Goal: Task Accomplishment & Management: Complete application form

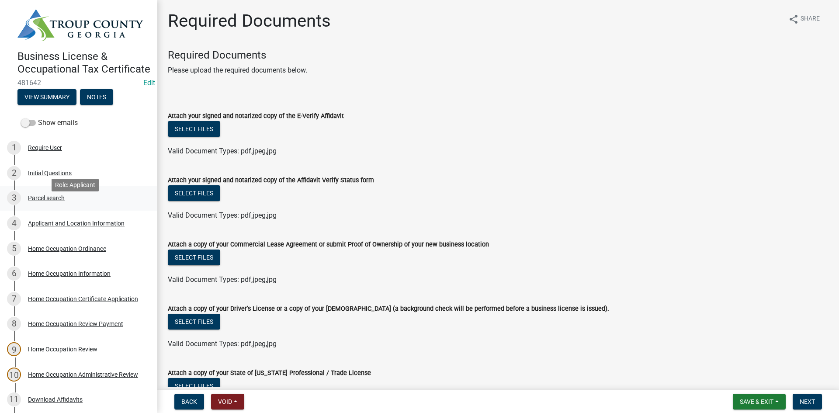
click at [101, 205] on div "3 Parcel search" at bounding box center [75, 198] width 136 height 14
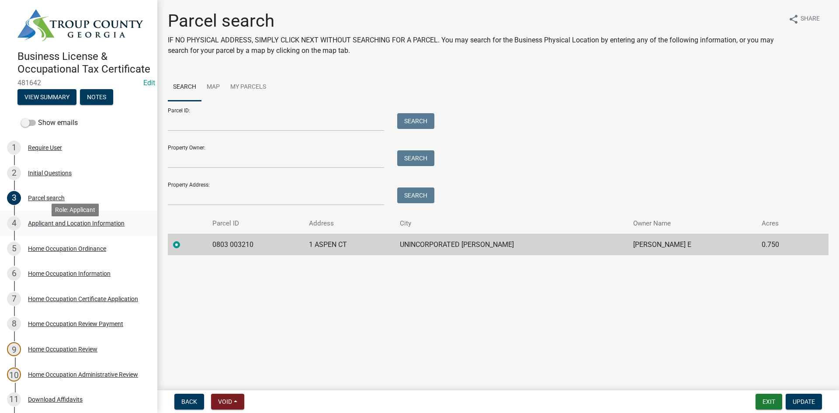
click at [100, 226] on div "Applicant and Location Information" at bounding box center [76, 223] width 97 height 6
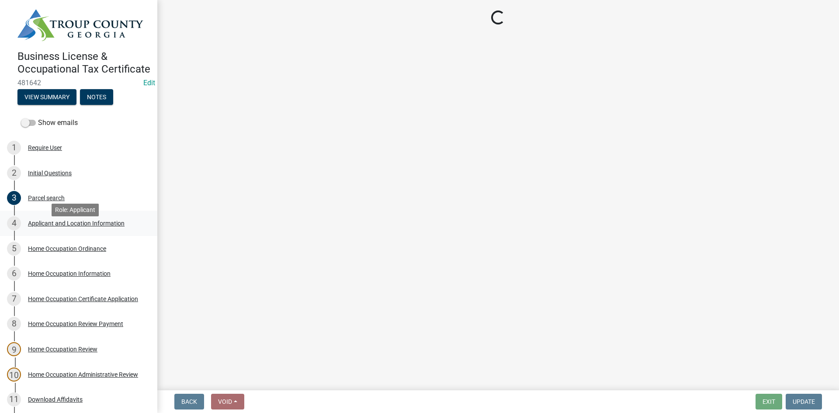
select select "GA"
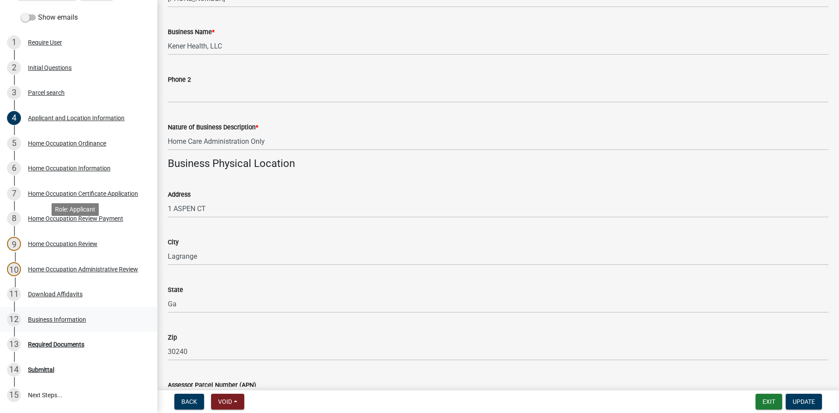
scroll to position [192, 0]
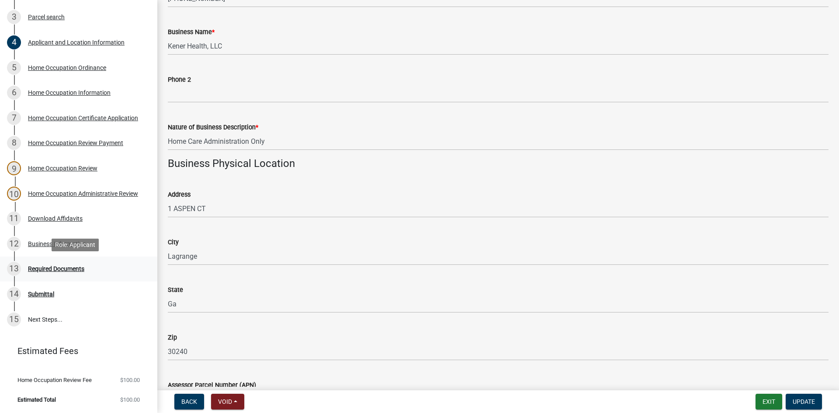
click at [80, 272] on div "Required Documents" at bounding box center [56, 269] width 56 height 6
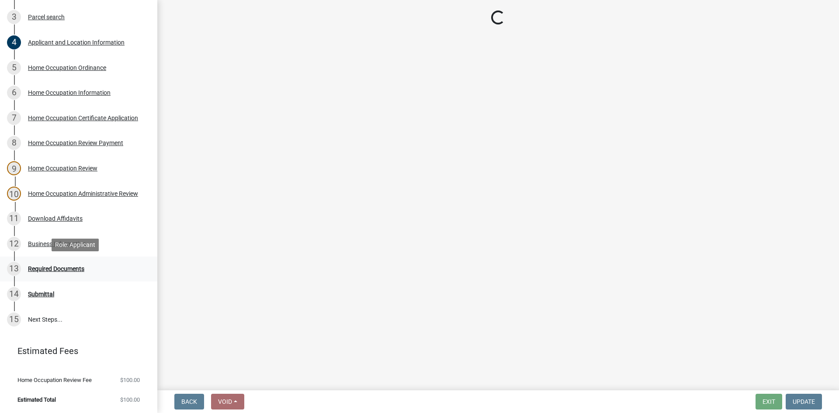
scroll to position [0, 0]
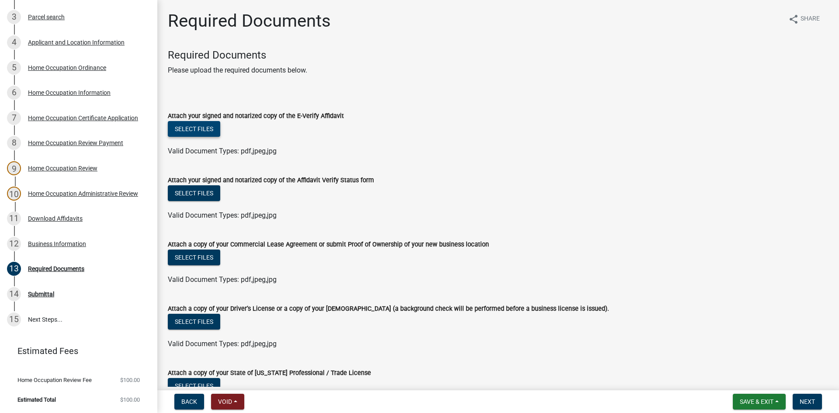
click at [203, 132] on button "Select files" at bounding box center [194, 129] width 52 height 16
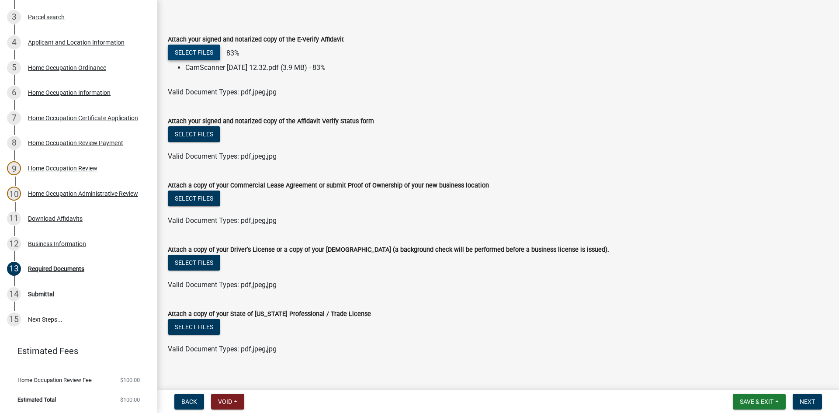
scroll to position [86, 0]
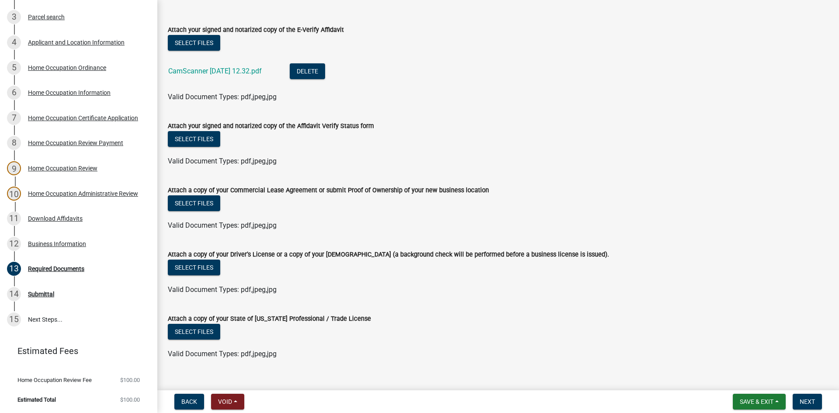
click at [222, 139] on div "Select files" at bounding box center [498, 140] width 661 height 18
click at [219, 139] on button "Select files" at bounding box center [194, 139] width 52 height 16
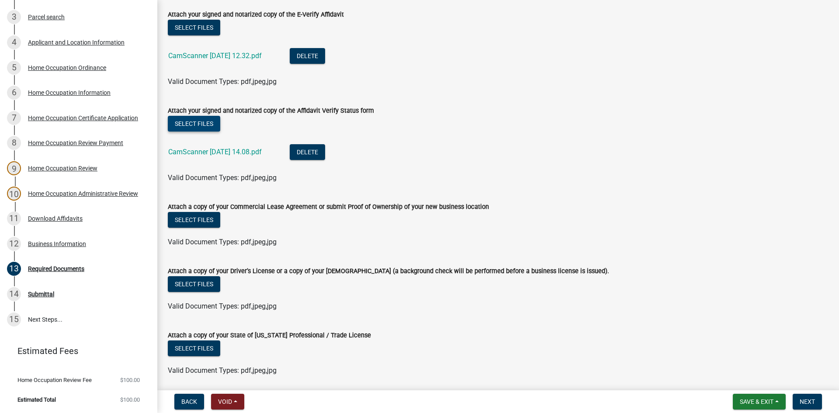
scroll to position [45, 0]
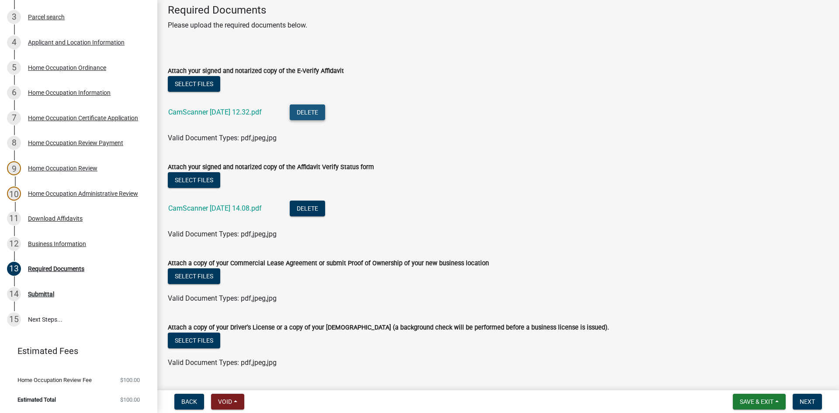
click at [304, 118] on button "Delete" at bounding box center [307, 112] width 35 height 16
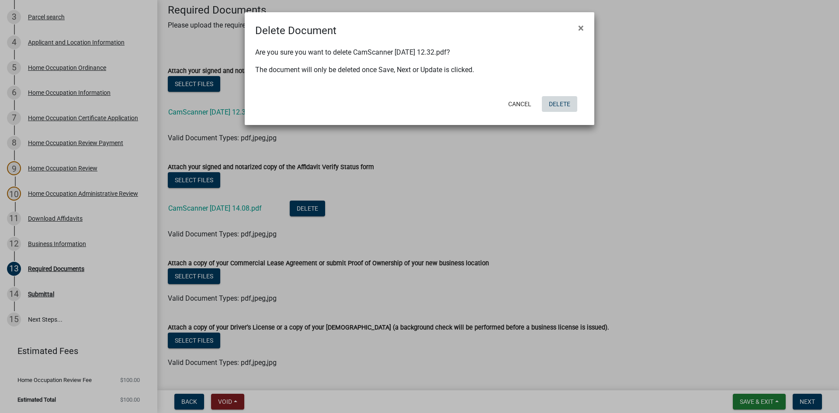
click at [557, 103] on button "Delete" at bounding box center [559, 104] width 35 height 16
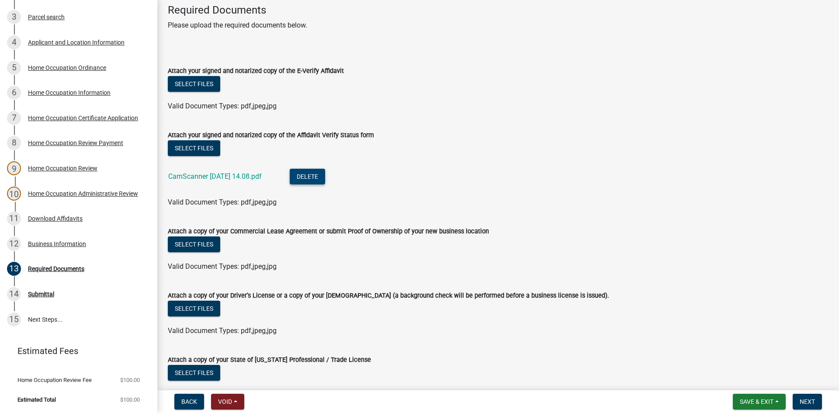
click at [306, 171] on button "Delete" at bounding box center [307, 177] width 35 height 16
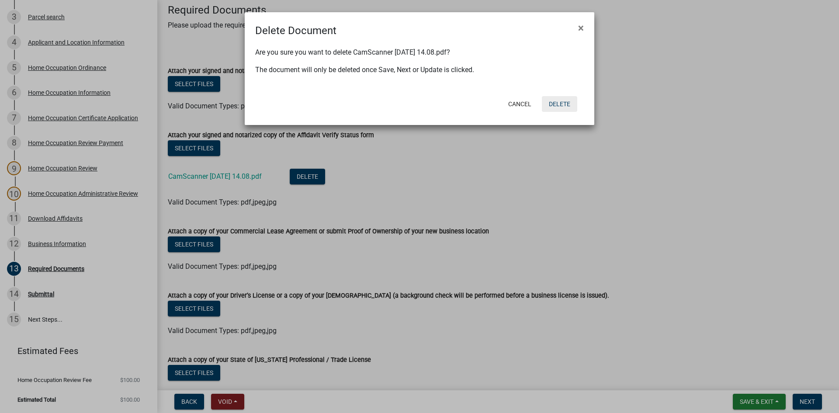
click at [566, 106] on button "Delete" at bounding box center [559, 104] width 35 height 16
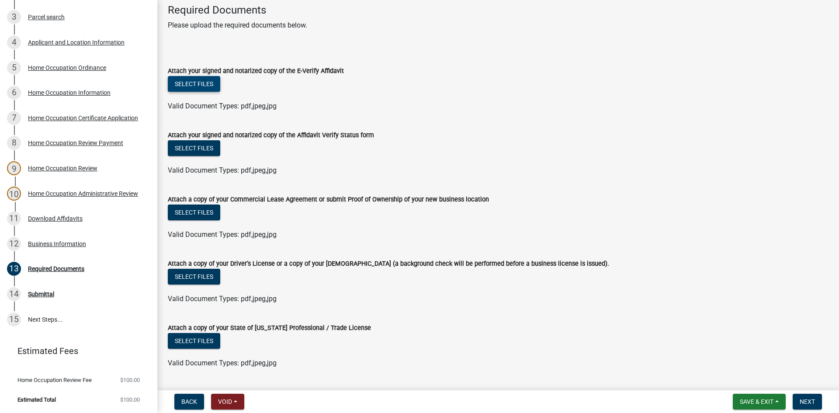
click at [199, 88] on button "Select files" at bounding box center [194, 84] width 52 height 16
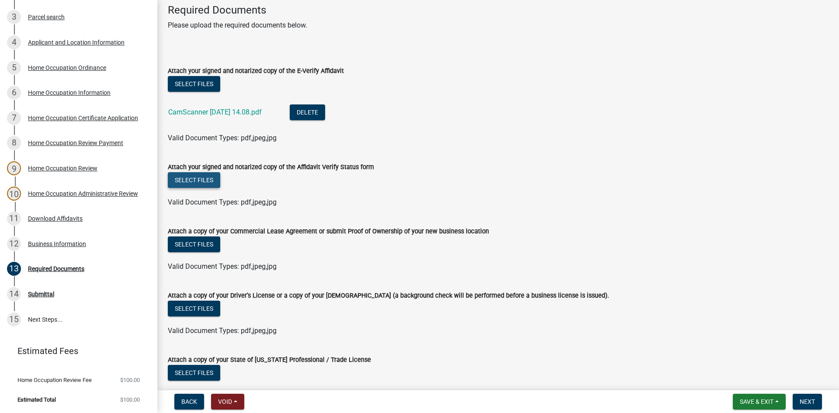
click at [195, 177] on button "Select files" at bounding box center [194, 180] width 52 height 16
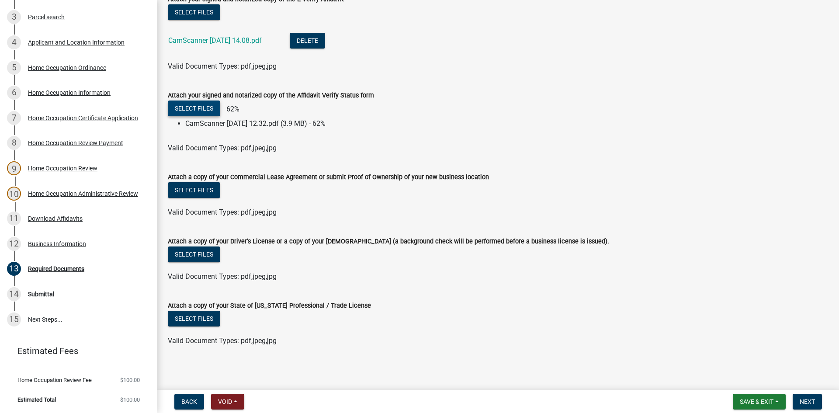
scroll to position [118, 0]
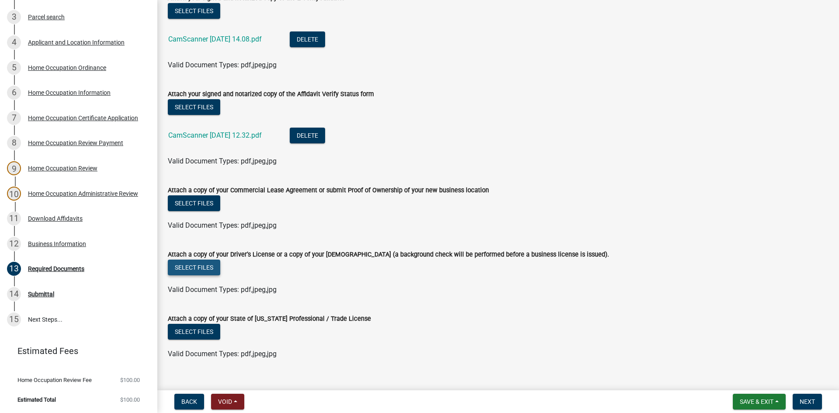
click at [207, 272] on button "Select files" at bounding box center [194, 268] width 52 height 16
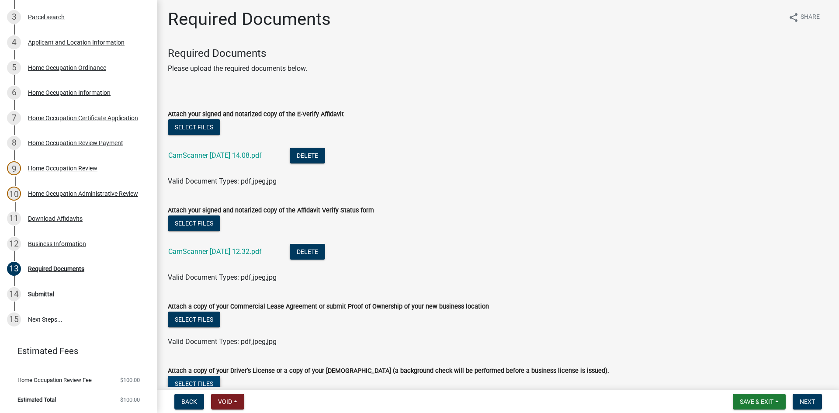
scroll to position [0, 0]
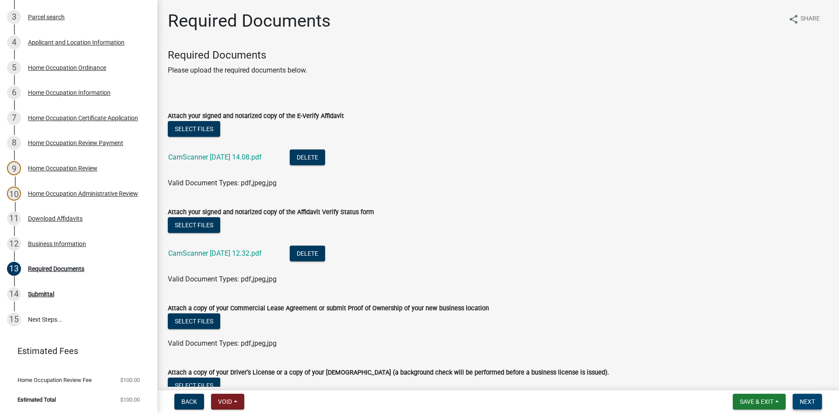
click at [796, 398] on button "Next" at bounding box center [807, 402] width 29 height 16
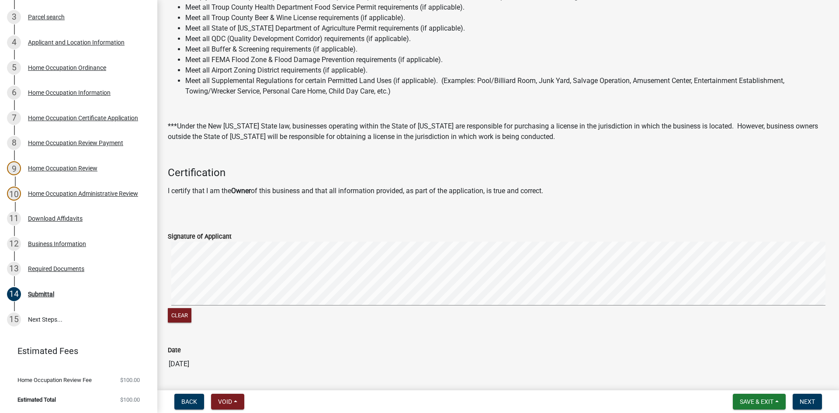
scroll to position [166, 0]
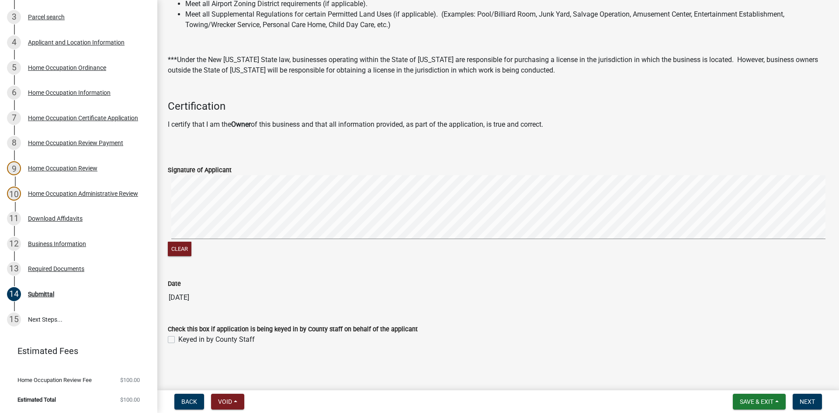
drag, startPoint x: 174, startPoint y: 335, endPoint x: 171, endPoint y: 339, distance: 4.7
click at [171, 339] on div "Keyed in by County Staff" at bounding box center [498, 339] width 661 height 10
click at [178, 340] on label "Keyed in by County Staff" at bounding box center [216, 339] width 76 height 10
click at [178, 340] on input "Keyed in by County Staff" at bounding box center [181, 337] width 6 height 6
checkbox input "true"
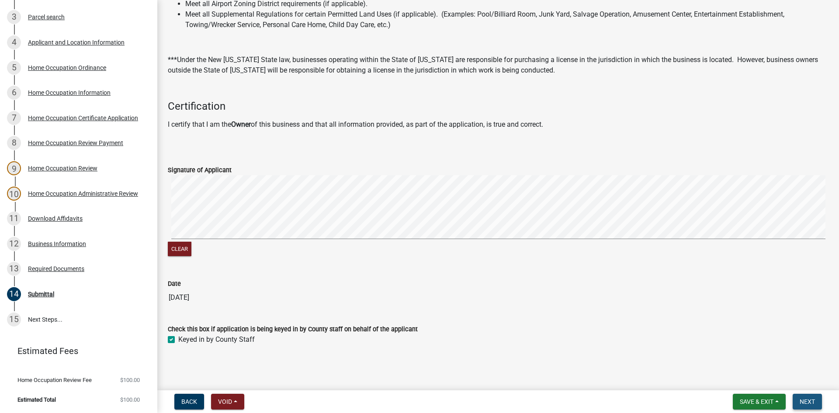
click at [813, 400] on span "Next" at bounding box center [807, 401] width 15 height 7
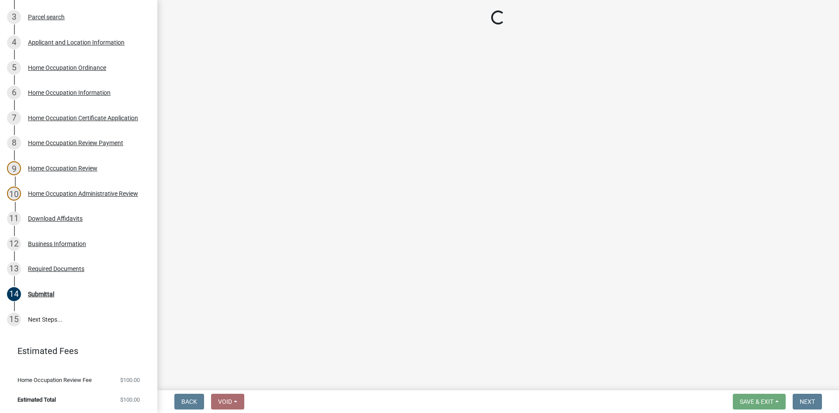
scroll to position [267, 0]
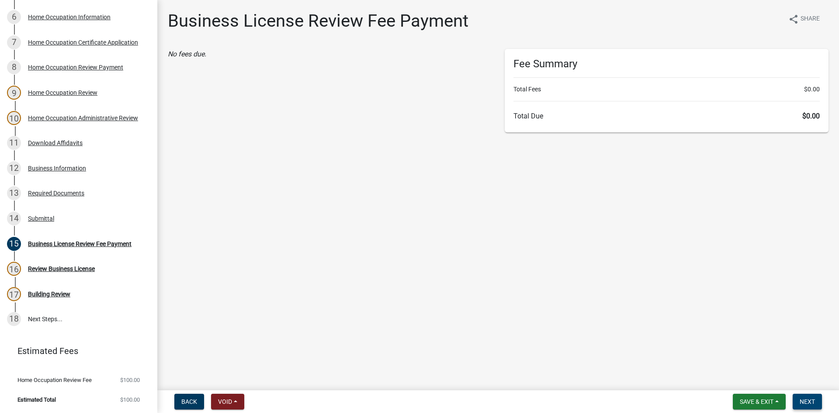
click at [810, 402] on span "Next" at bounding box center [807, 401] width 15 height 7
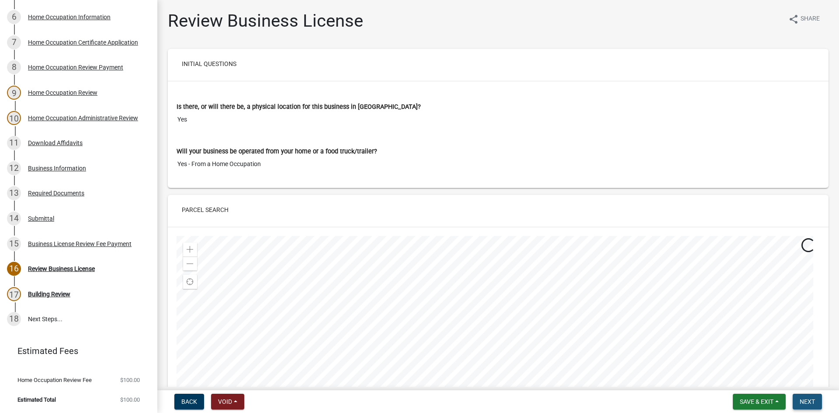
drag, startPoint x: 802, startPoint y: 397, endPoint x: 722, endPoint y: 398, distance: 79.5
click at [802, 397] on button "Next" at bounding box center [807, 402] width 29 height 16
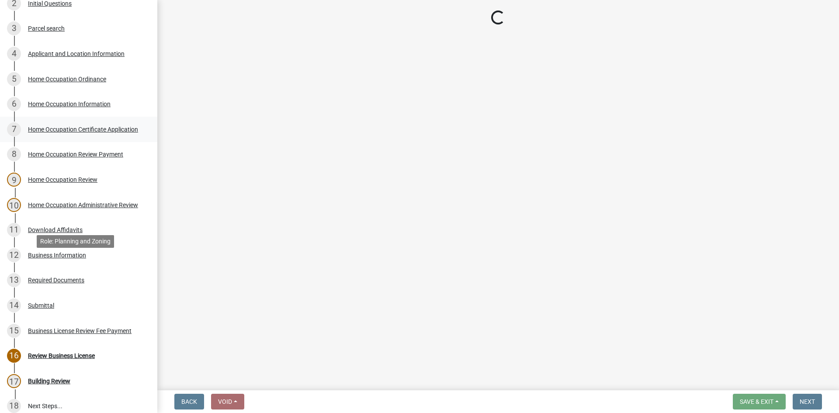
scroll to position [93, 0]
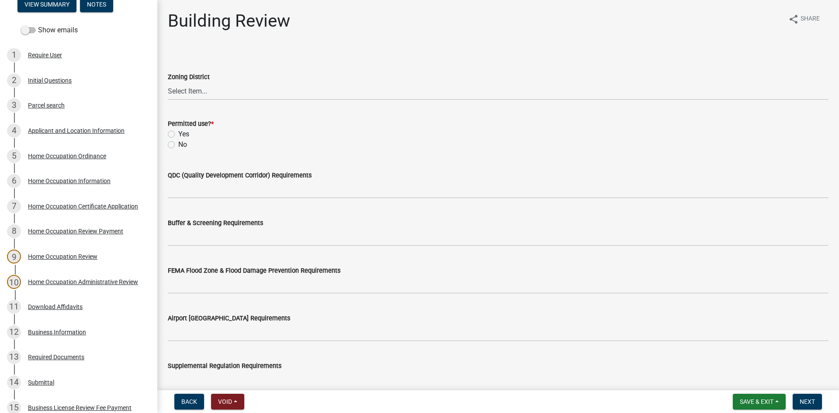
click at [84, 138] on div "4 Applicant and Location Information" at bounding box center [75, 131] width 136 height 14
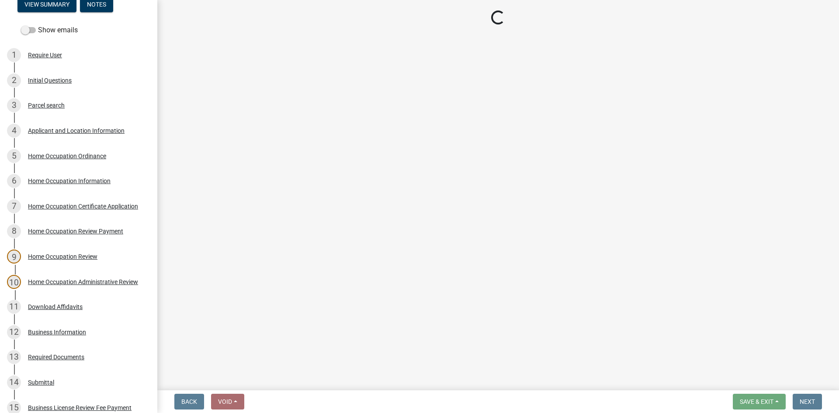
select select "GA"
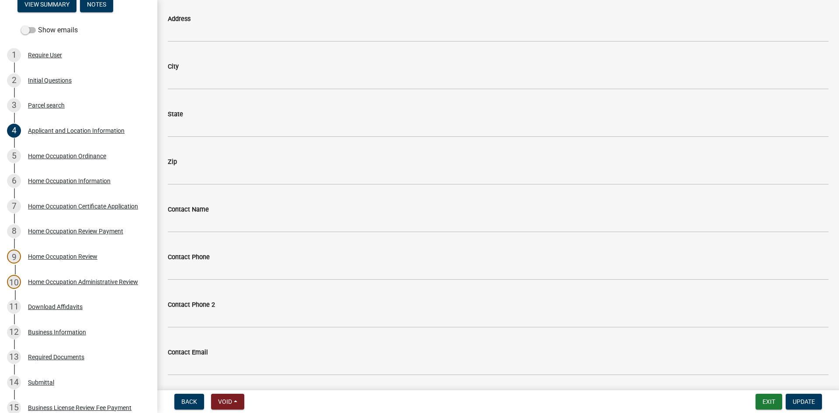
scroll to position [1035, 0]
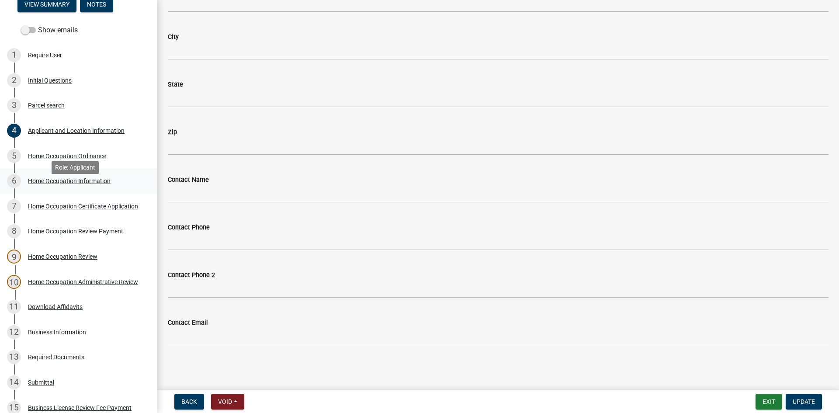
click at [86, 188] on div "6 Home Occupation Information" at bounding box center [75, 181] width 136 height 14
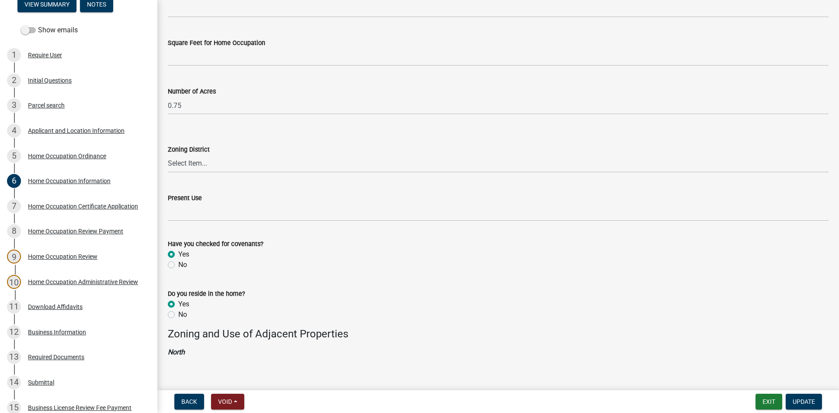
scroll to position [262, 0]
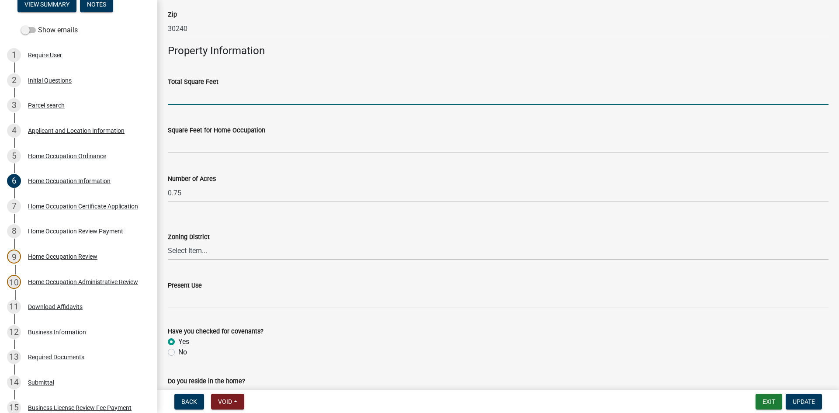
click at [239, 90] on input "text" at bounding box center [498, 96] width 661 height 18
type input "1540"
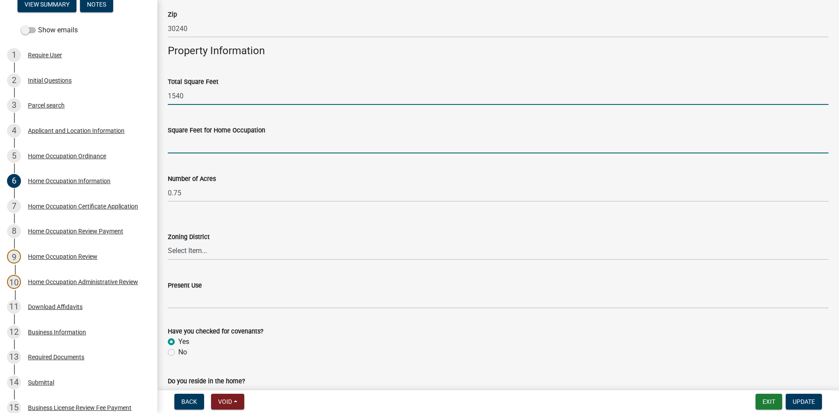
click at [310, 143] on input "text" at bounding box center [498, 144] width 661 height 18
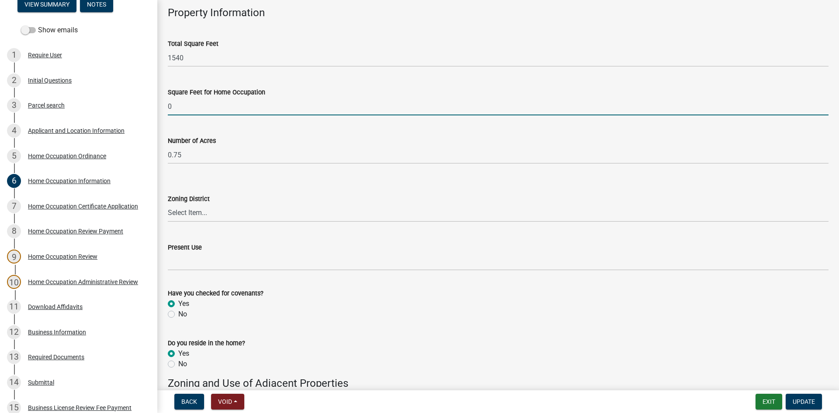
scroll to position [393, 0]
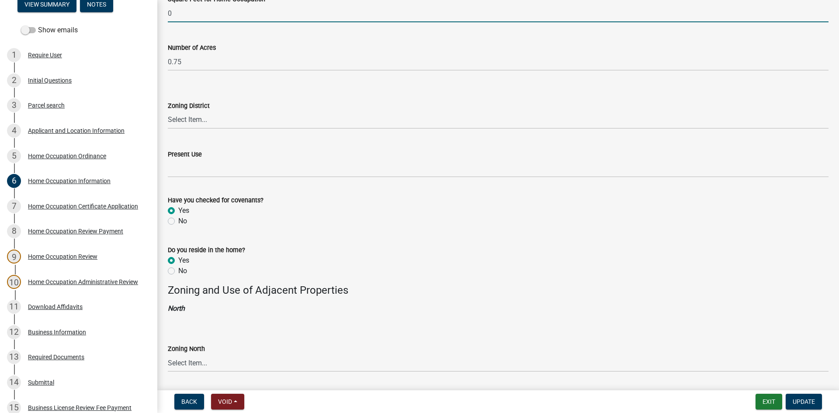
type input "0"
click at [206, 125] on select "Select Item... 01-AG 01-AGR 01-CRVP 01-GC 01-GI 01-LC 01-LR 01-LRR 01-MFR 01-MH…" at bounding box center [498, 120] width 661 height 18
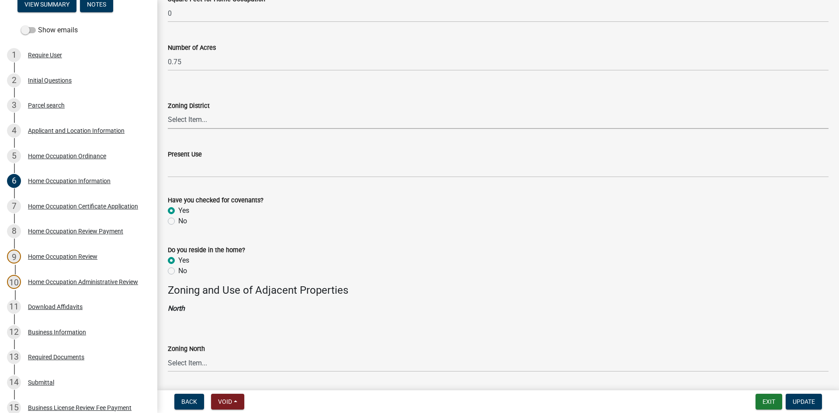
click at [205, 122] on select "Select Item... 01-AG 01-AGR 01-CRVP 01-GC 01-GI 01-LC 01-LR 01-LRR 01-MFR 01-MH…" at bounding box center [498, 120] width 661 height 18
click at [168, 111] on select "Select Item... 01-AG 01-AGR 01-CRVP 01-GC 01-GI 01-LC 01-LR 01-LRR 01-MFR 01-MH…" at bounding box center [498, 120] width 661 height 18
select select "91373011-55fc-4208-aafc-b8db89fd1589"
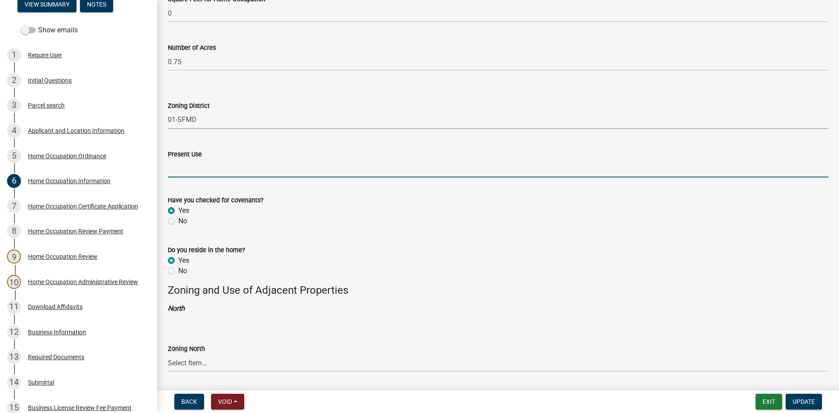
click at [212, 167] on input "Present Use" at bounding box center [498, 168] width 661 height 18
type input "Residential"
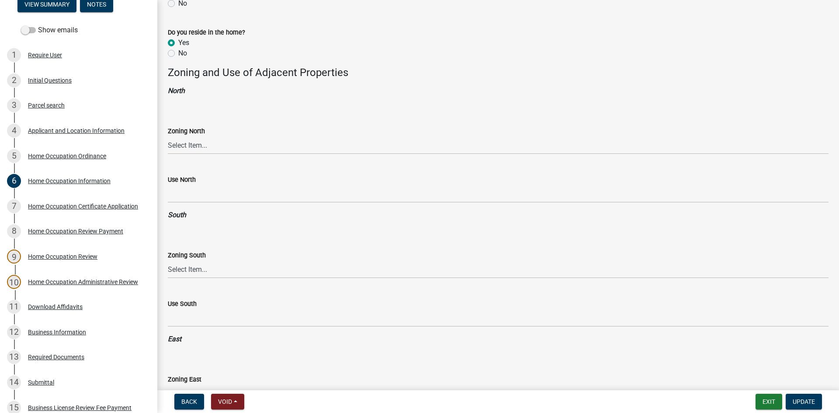
scroll to position [612, 0]
click at [220, 144] on select "Select Item... 01-AG 01-AGR 01-CRVP 01-GC 01-GI 01-LC 01-LR 01-LRR 01-MFR 01-MH…" at bounding box center [498, 144] width 661 height 18
click at [168, 135] on select "Select Item... 01-AG 01-AGR 01-CRVP 01-GC 01-GI 01-LC 01-LR 01-LRR 01-MFR 01-MH…" at bounding box center [498, 144] width 661 height 18
select select "d0bffa3f-7c9d-46cc-931a-1252bf59ead4"
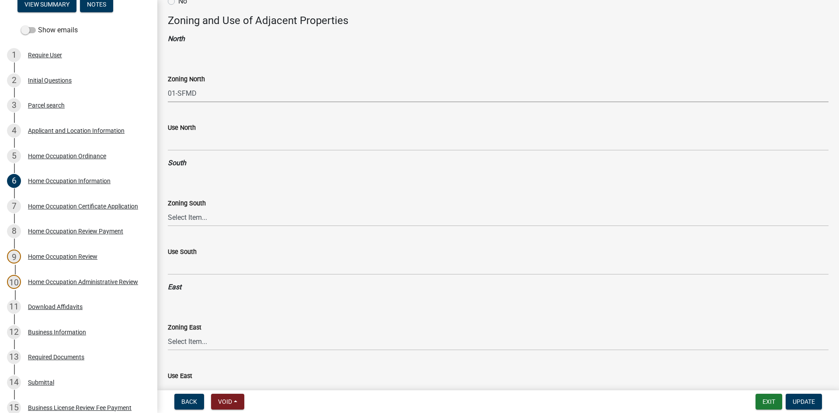
scroll to position [743, 0]
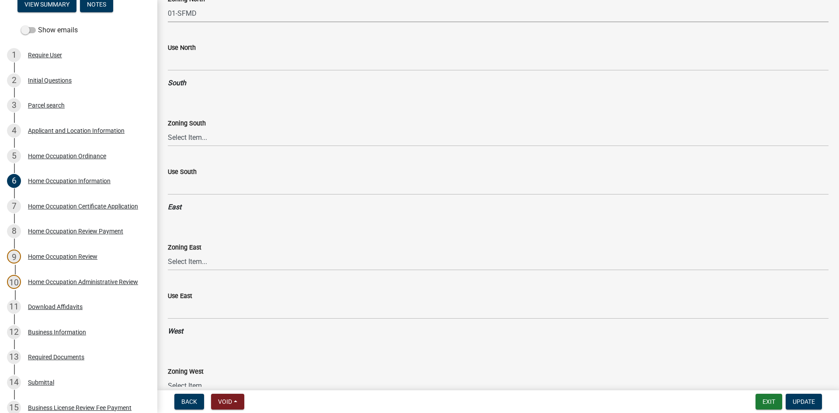
click at [204, 148] on wm-data-entity-input "Zoning South Select Item... 01-AG 01-AGR 01-CRVP 01-GC 01-GI 01-LC 01-LR 01-LRR…" at bounding box center [498, 124] width 661 height 59
click at [205, 146] on select "Select Item... 01-AG 01-AGR 01-CRVP 01-GC 01-GI 01-LC 01-LR 01-LRR 01-MFR 01-MH…" at bounding box center [498, 137] width 661 height 18
click at [168, 128] on select "Select Item... 01-AG 01-AGR 01-CRVP 01-GC 01-GI 01-LC 01-LR 01-LRR 01-MFR 01-MH…" at bounding box center [498, 137] width 661 height 18
select select "212fe496-8b06-484a-b30a-ad8cde4e9da8"
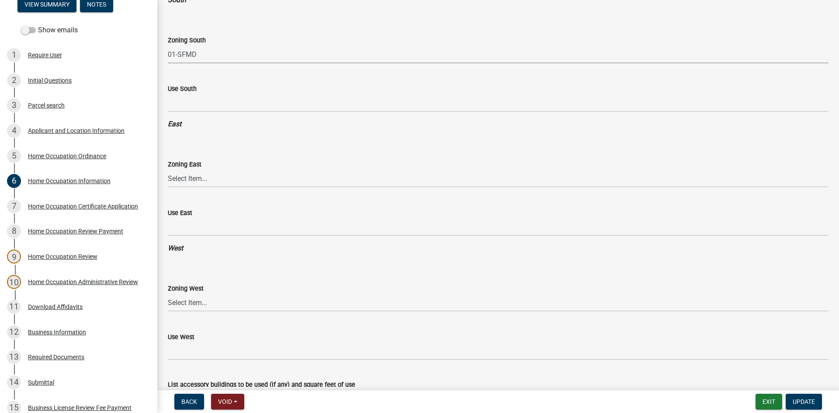
scroll to position [874, 0]
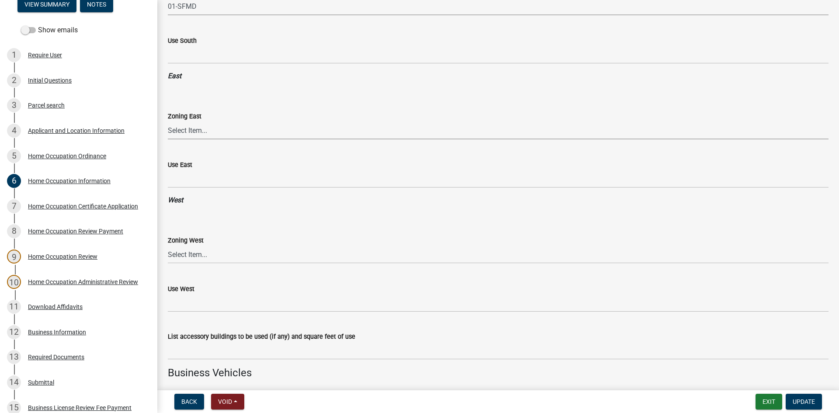
click at [212, 129] on select "Select Item... 01-AG 01-AGR 01-CRVP 01-GC 01-GI 01-LC 01-LR 01-LRR 01-MFR 01-MH…" at bounding box center [498, 130] width 661 height 18
click at [168, 121] on select "Select Item... 01-AG 01-AGR 01-CRVP 01-GC 01-GI 01-LC 01-LR 01-LRR 01-MFR 01-MH…" at bounding box center [498, 130] width 661 height 18
drag, startPoint x: 215, startPoint y: 126, endPoint x: 218, endPoint y: 136, distance: 10.6
click at [215, 126] on select "Select Item... 01-AG 01-AGR 01-CRVP 01-GC 01-GI 01-LC 01-LR 01-LRR 01-MFR 01-MH…" at bounding box center [498, 130] width 661 height 18
click at [168, 121] on select "Select Item... 01-AG 01-AGR 01-CRVP 01-GC 01-GI 01-LC 01-LR 01-LRR 01-MFR 01-MH…" at bounding box center [498, 130] width 661 height 18
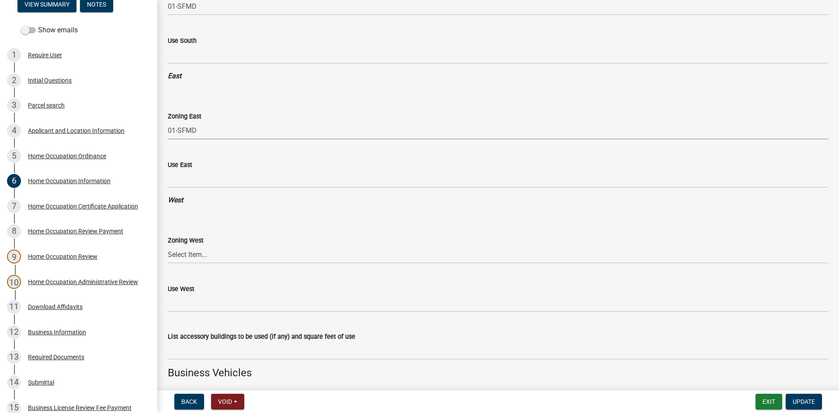
select select "1cf4dbf7-b5f8-4984-ac86-52596a91f1da"
drag, startPoint x: 198, startPoint y: 255, endPoint x: 197, endPoint y: 260, distance: 5.7
click at [198, 255] on select "Select Item... 01-AG 01-AGR 01-CRVP 01-GC 01-GI 01-LC 01-LR 01-LRR 01-MFR 01-MH…" at bounding box center [498, 255] width 661 height 18
click at [168, 246] on select "Select Item... 01-AG 01-AGR 01-CRVP 01-GC 01-GI 01-LC 01-LR 01-LRR 01-MFR 01-MH…" at bounding box center [498, 255] width 661 height 18
select select "305fd1d3-0343-405d-b3a3-cb409c58dda1"
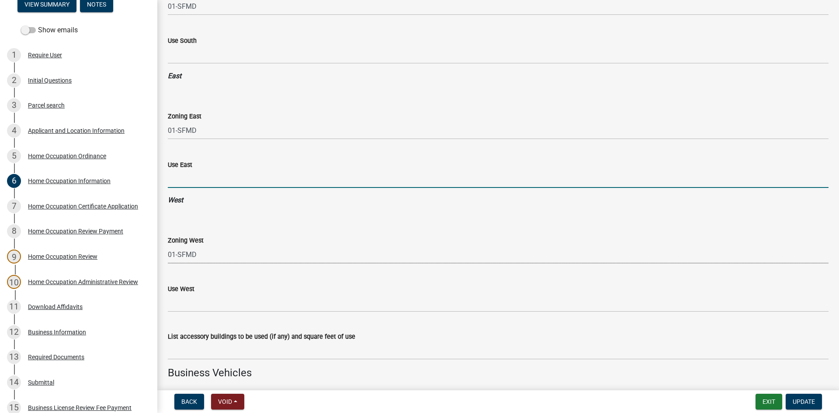
drag, startPoint x: 207, startPoint y: 180, endPoint x: 220, endPoint y: 186, distance: 14.3
click at [207, 180] on input "Use East" at bounding box center [498, 179] width 661 height 18
type input "Residential"
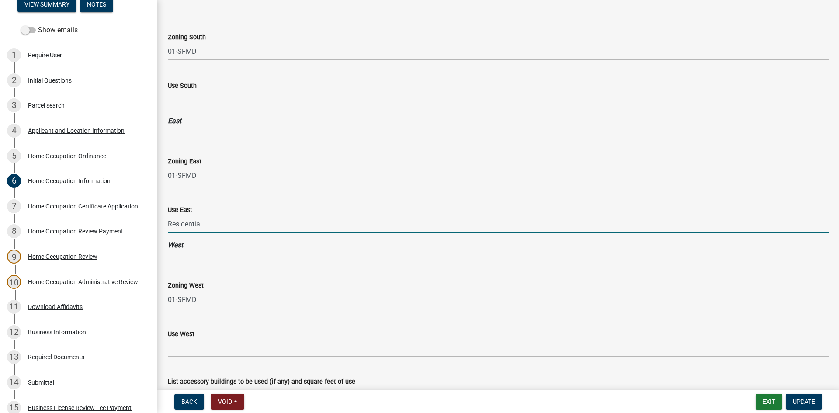
scroll to position [786, 0]
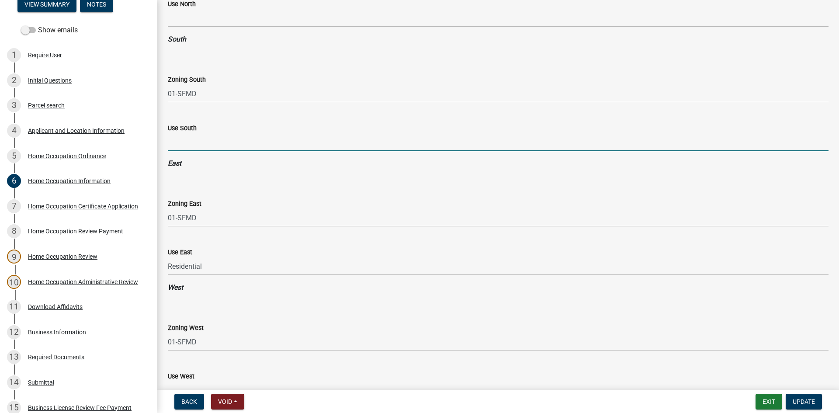
drag, startPoint x: 189, startPoint y: 142, endPoint x: 206, endPoint y: 161, distance: 25.7
click at [189, 142] on input "Use South" at bounding box center [498, 142] width 661 height 18
type input "Residential"
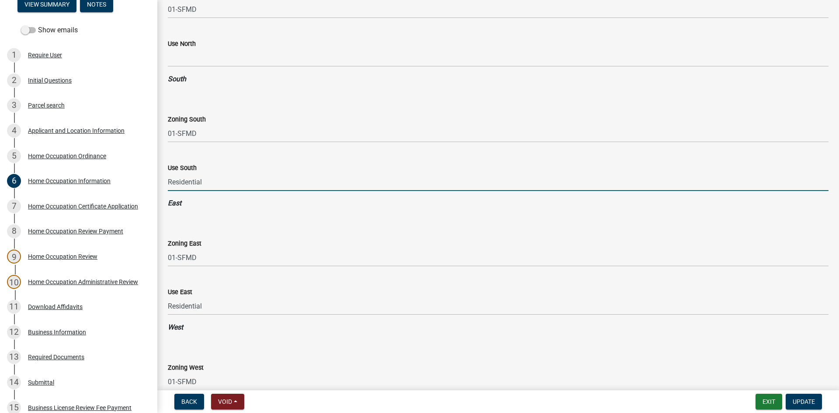
scroll to position [699, 0]
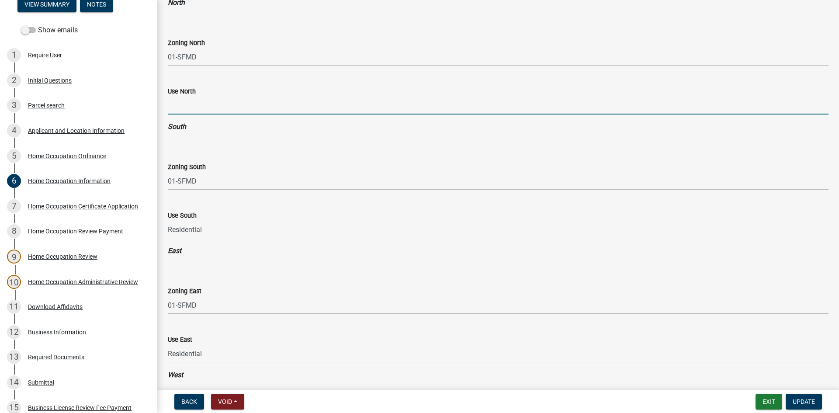
click at [188, 101] on input "Use North" at bounding box center [498, 106] width 661 height 18
type input "Residential"
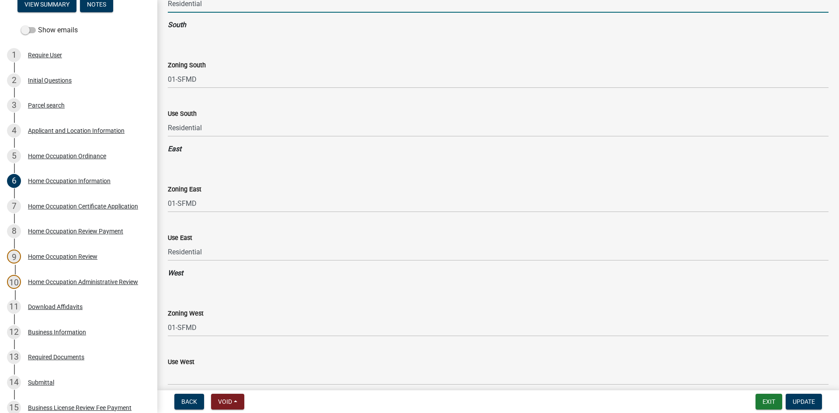
scroll to position [961, 0]
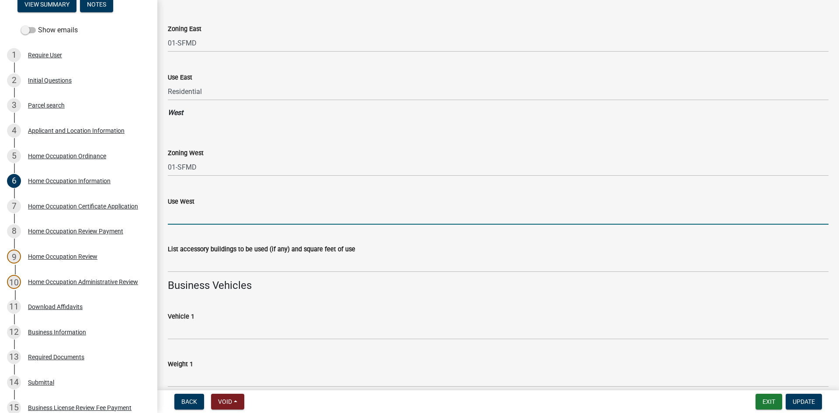
click at [197, 218] on input "Use West" at bounding box center [498, 216] width 661 height 18
type input "Residential"
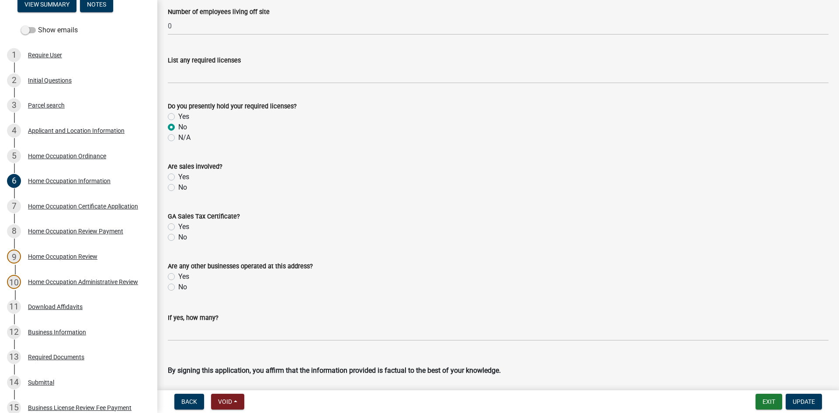
scroll to position [1529, 0]
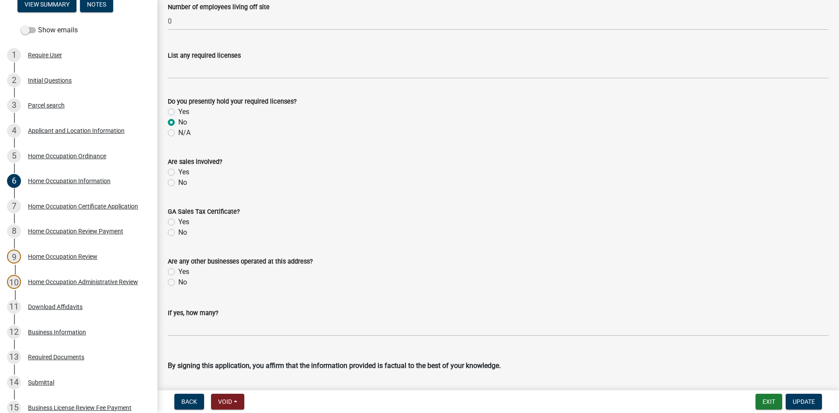
click at [178, 182] on label "No" at bounding box center [182, 182] width 9 height 10
click at [178, 182] on input "No" at bounding box center [181, 180] width 6 height 6
radio input "true"
click at [175, 231] on div "No" at bounding box center [498, 232] width 661 height 10
click at [178, 232] on label "No" at bounding box center [182, 232] width 9 height 10
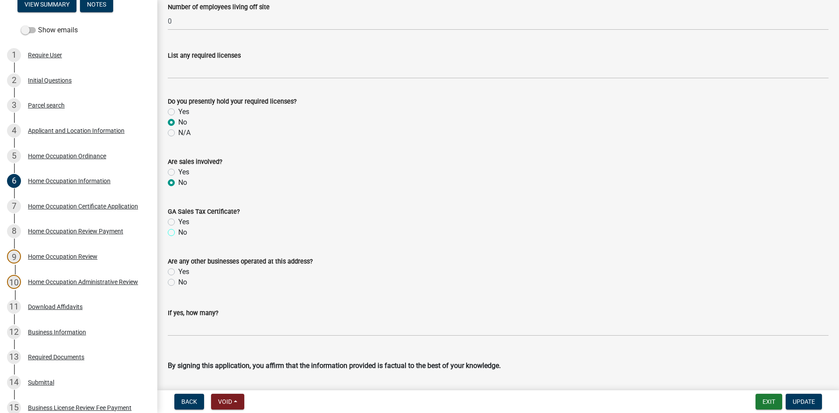
click at [178, 232] on input "No" at bounding box center [181, 230] width 6 height 6
radio input "true"
drag, startPoint x: 173, startPoint y: 280, endPoint x: 206, endPoint y: 275, distance: 32.7
click at [178, 280] on label "No" at bounding box center [182, 282] width 9 height 10
click at [178, 280] on input "No" at bounding box center [181, 280] width 6 height 6
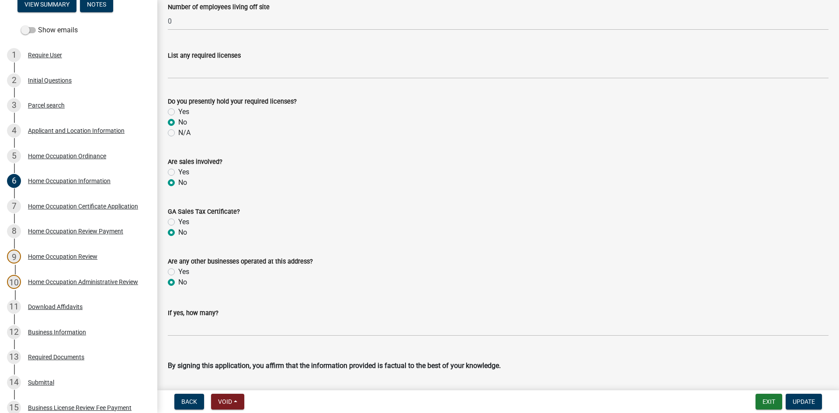
radio input "true"
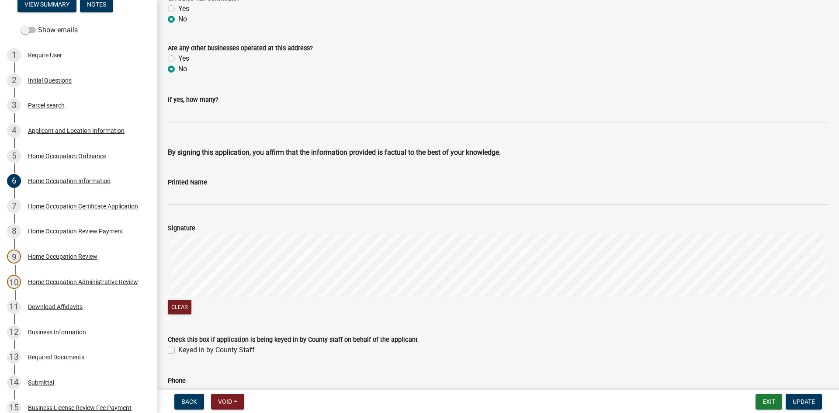
scroll to position [1801, 0]
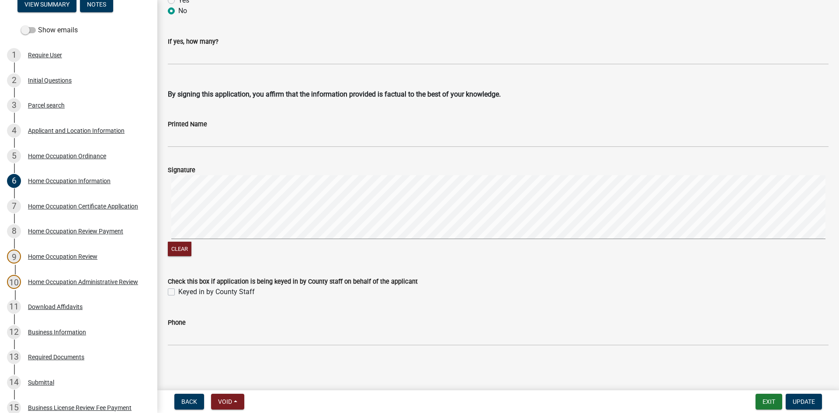
click at [178, 290] on label "Keyed in by County Staff" at bounding box center [216, 292] width 76 height 10
click at [178, 290] on input "Keyed in by County Staff" at bounding box center [181, 290] width 6 height 6
checkbox input "true"
click at [807, 398] on span "Update" at bounding box center [804, 401] width 22 height 7
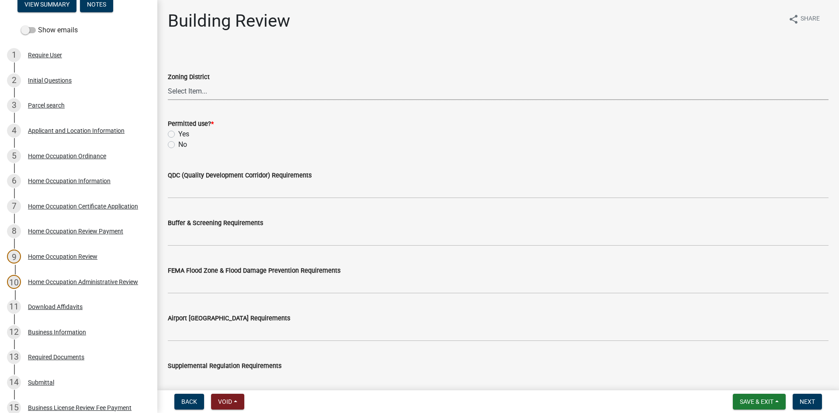
click at [214, 94] on select "Select Item... 01-AG 01-AGR 01-CRVP 01-GC 01-GI 01-LC 01-LR 01-LRR 01-MFR 01-MH…" at bounding box center [498, 91] width 661 height 18
click at [168, 82] on select "Select Item... 01-AG 01-AGR 01-CRVP 01-GC 01-GI 01-LC 01-LR 01-LRR 01-MFR 01-MH…" at bounding box center [498, 91] width 661 height 18
click at [222, 93] on select "Select Item... 01-AG 01-AGR 01-CRVP 01-GC 01-GI 01-LC 01-LR 01-LRR 01-MFR 01-MH…" at bounding box center [498, 91] width 661 height 18
click at [168, 82] on select "Select Item... 01-AG 01-AGR 01-CRVP 01-GC 01-GI 01-LC 01-LR 01-LRR 01-MFR 01-MH…" at bounding box center [498, 91] width 661 height 18
select select "91373011-55fc-4208-aafc-b8db89fd1589"
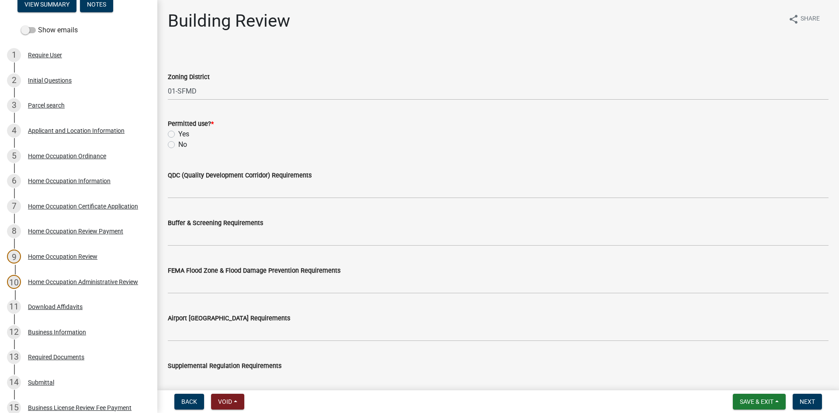
click at [178, 137] on label "Yes" at bounding box center [183, 134] width 11 height 10
click at [178, 135] on input "Yes" at bounding box center [181, 132] width 6 height 6
radio input "true"
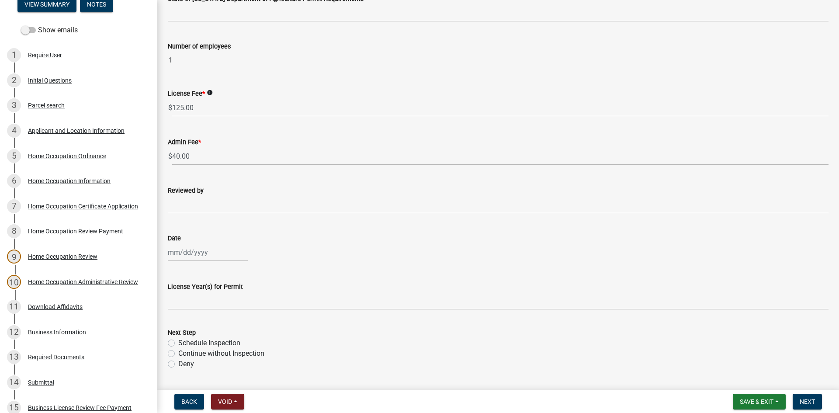
scroll to position [487, 0]
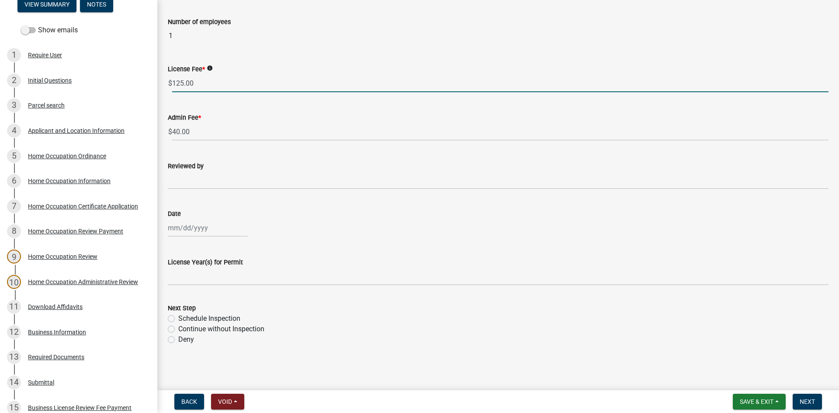
click at [211, 86] on input "125.00" at bounding box center [500, 83] width 656 height 18
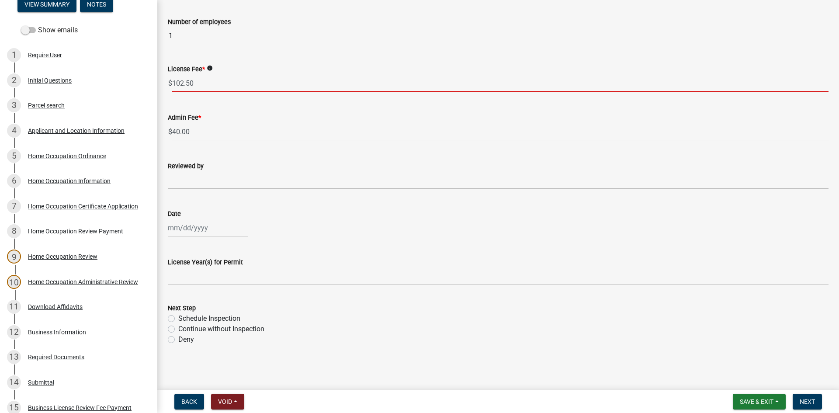
type input "102.50"
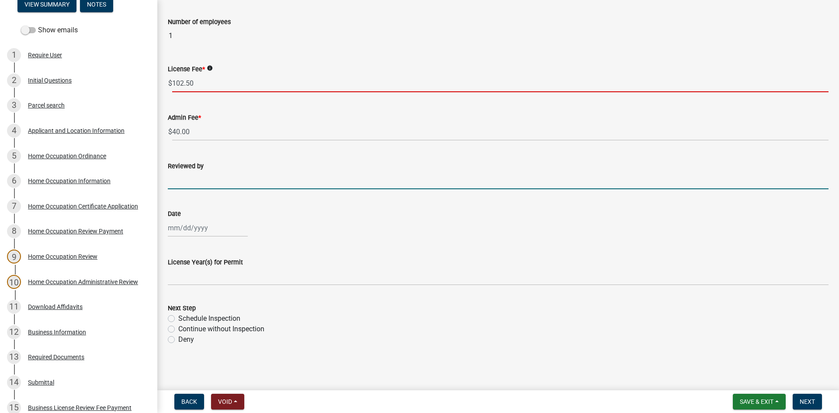
click at [218, 176] on input "Reviewed by" at bounding box center [498, 180] width 661 height 18
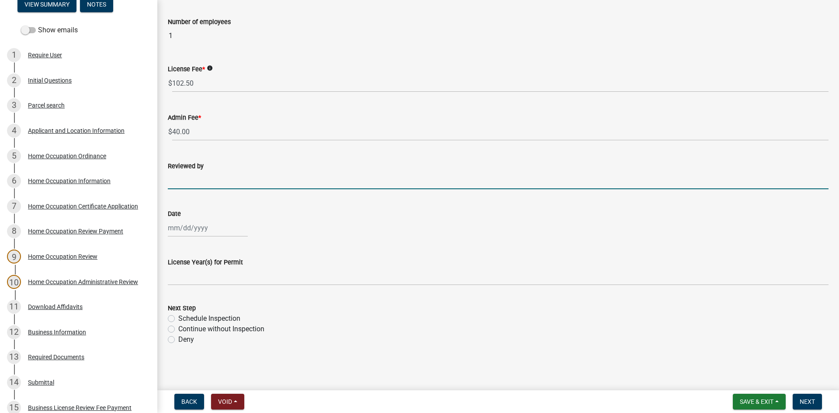
type input "[PERSON_NAME]"
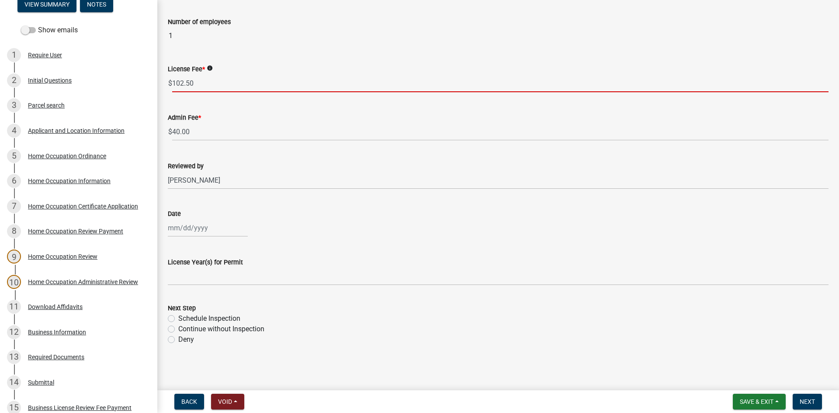
click at [238, 84] on input "102.50" at bounding box center [500, 83] width 656 height 18
click at [238, 85] on input "102.50" at bounding box center [500, 83] width 656 height 18
type input "62.50"
click at [206, 223] on div at bounding box center [208, 228] width 80 height 18
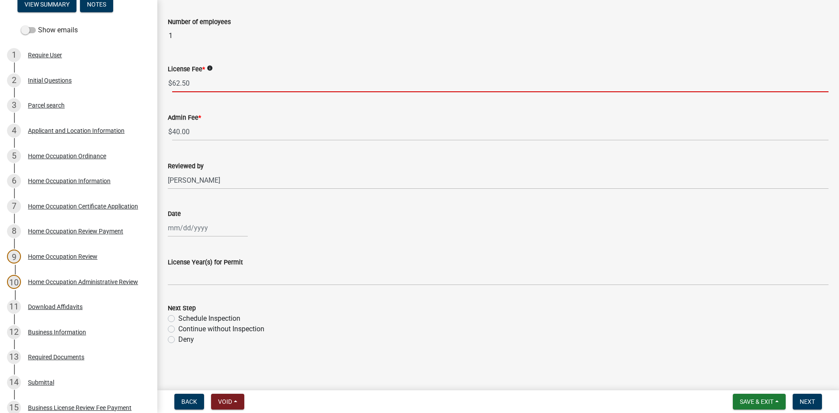
select select "10"
select select "2025"
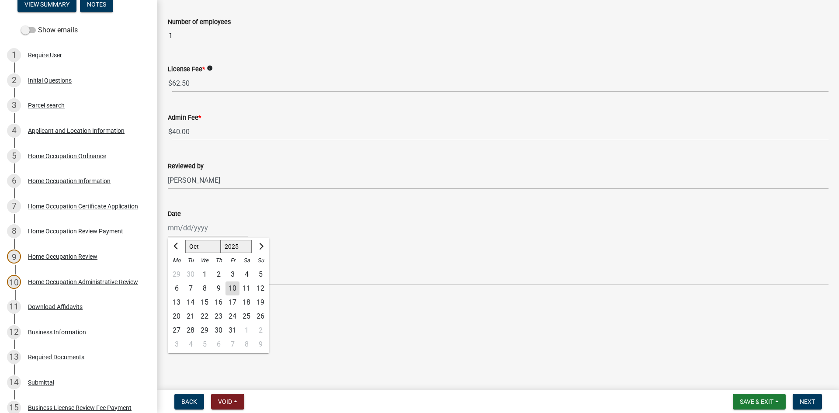
click at [232, 287] on div "10" at bounding box center [232, 288] width 14 height 14
type input "[DATE]"
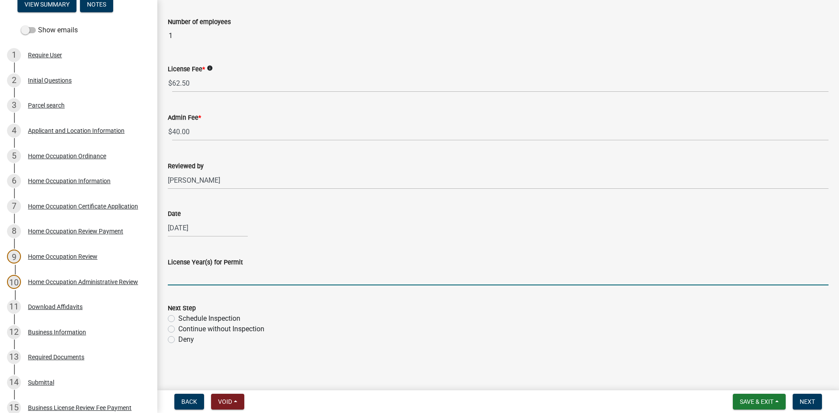
click at [225, 271] on input "License Year(s) for Permit" at bounding box center [498, 276] width 661 height 18
type input "2025"
click at [178, 329] on label "Continue without Inspection" at bounding box center [221, 329] width 86 height 10
click at [178, 329] on input "Continue without Inspection" at bounding box center [181, 327] width 6 height 6
radio input "true"
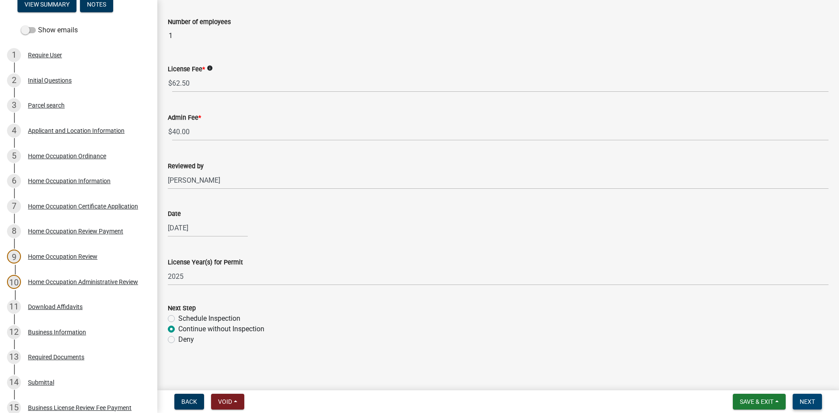
click at [803, 398] on span "Next" at bounding box center [807, 401] width 15 height 7
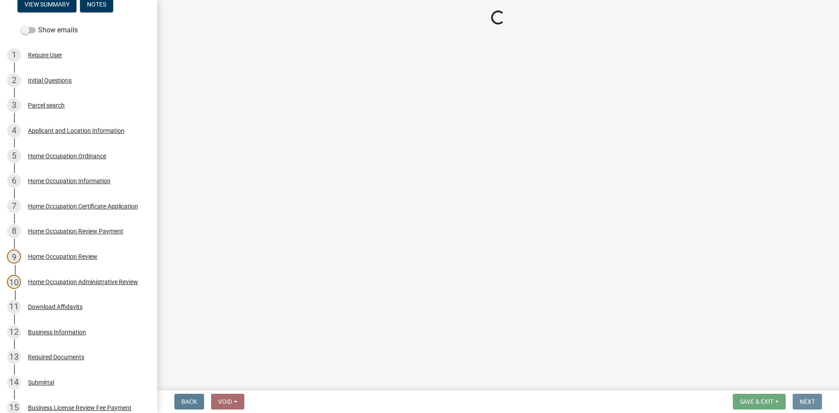
scroll to position [0, 0]
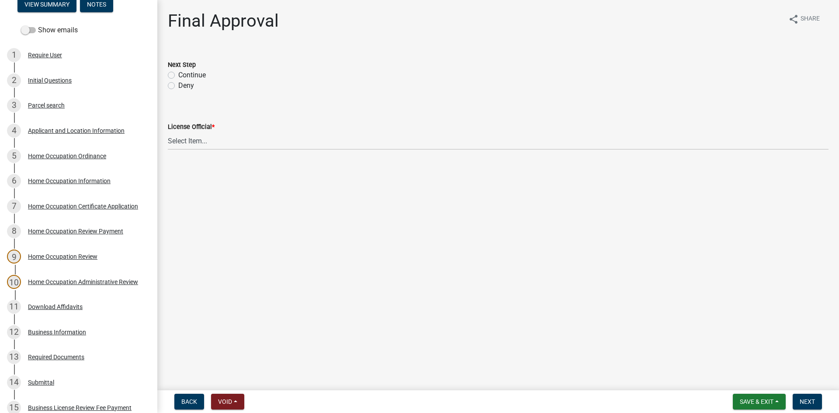
click at [178, 73] on label "Continue" at bounding box center [192, 75] width 28 height 10
click at [178, 73] on input "Continue" at bounding box center [181, 73] width 6 height 6
radio input "true"
click at [229, 128] on div "License Official *" at bounding box center [498, 126] width 661 height 10
click at [238, 151] on wm-data-entity-input "License Official * Select Item... [PERSON_NAME] [PERSON_NAME] [PERSON_NAME] [PE…" at bounding box center [498, 128] width 661 height 59
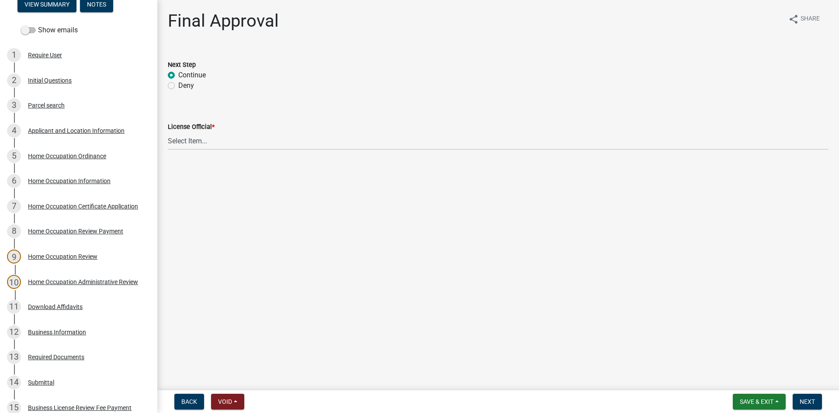
click at [231, 139] on div "License Official * Select Item... [PERSON_NAME] [PERSON_NAME] [PERSON_NAME] [PE…" at bounding box center [498, 135] width 661 height 28
click at [208, 139] on select "Select Item... [PERSON_NAME] [PERSON_NAME] [PERSON_NAME] [PERSON_NAME]" at bounding box center [498, 141] width 661 height 18
click at [168, 132] on select "Select Item... [PERSON_NAME] [PERSON_NAME] [PERSON_NAME] [PERSON_NAME]" at bounding box center [498, 141] width 661 height 18
select select "0b76bba7-3d57-465a-8fd8-bdc110be1b33"
click at [802, 393] on nav "Back Void Withdraw Lock Expire Void Save & Exit Save Save & Exit Next" at bounding box center [498, 401] width 682 height 23
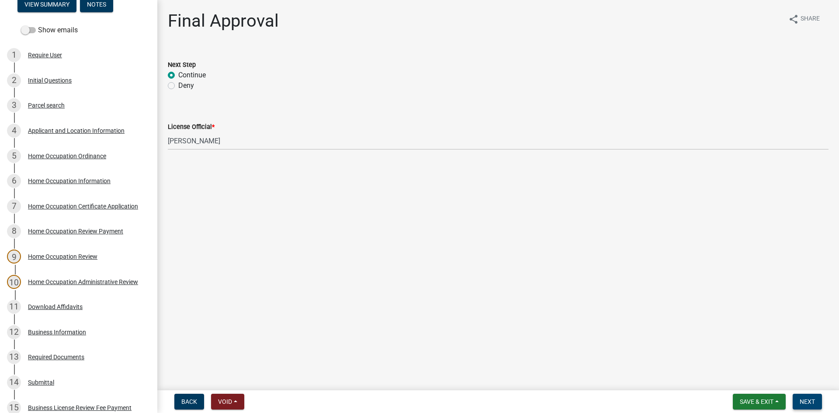
click at [803, 400] on span "Next" at bounding box center [807, 401] width 15 height 7
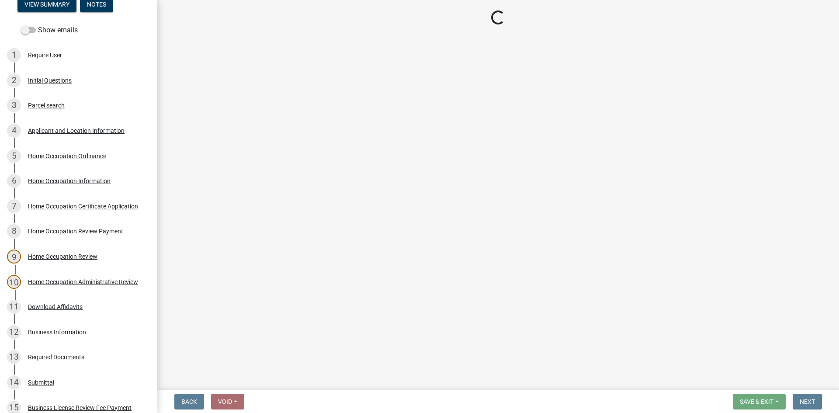
select select "3: 3"
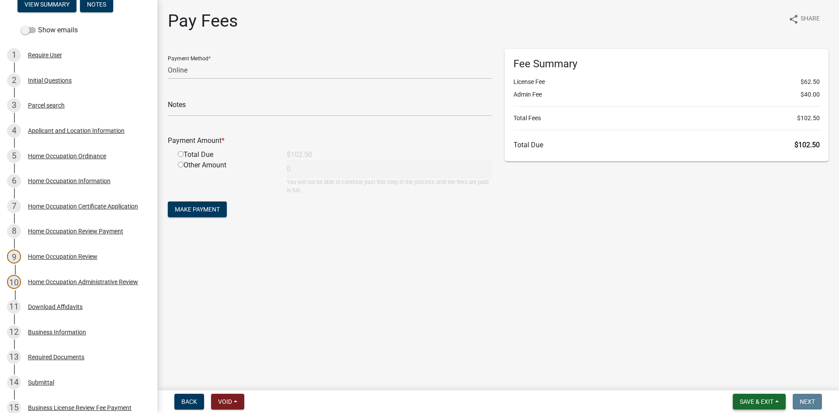
click at [748, 403] on span "Save & Exit" at bounding box center [757, 401] width 34 height 7
click at [744, 371] on button "Save & Exit" at bounding box center [751, 378] width 70 height 21
